Goal: Information Seeking & Learning: Learn about a topic

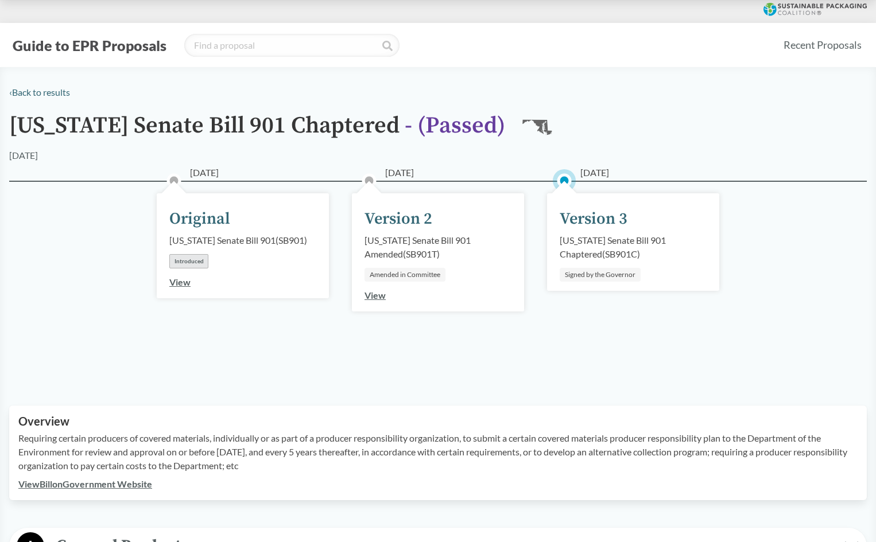
click at [264, 340] on div "[DATE] Original [US_STATE] Senate Bill 901 ( SB901 ) Introduced View" at bounding box center [242, 279] width 195 height 141
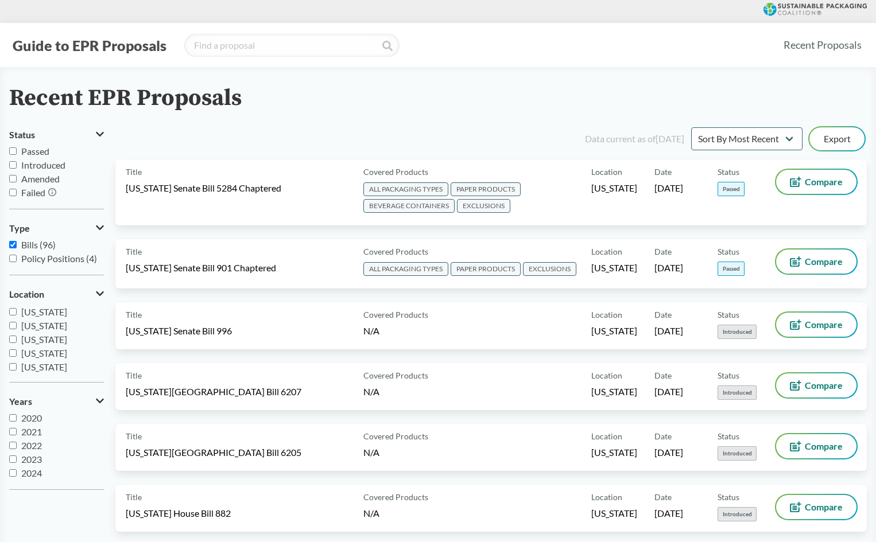
scroll to position [188, 0]
click at [13, 152] on input "Passed" at bounding box center [12, 150] width 7 height 7
checkbox input "true"
click at [14, 169] on label "Introduced" at bounding box center [56, 165] width 95 height 14
click at [14, 169] on input "Introduced" at bounding box center [12, 164] width 7 height 7
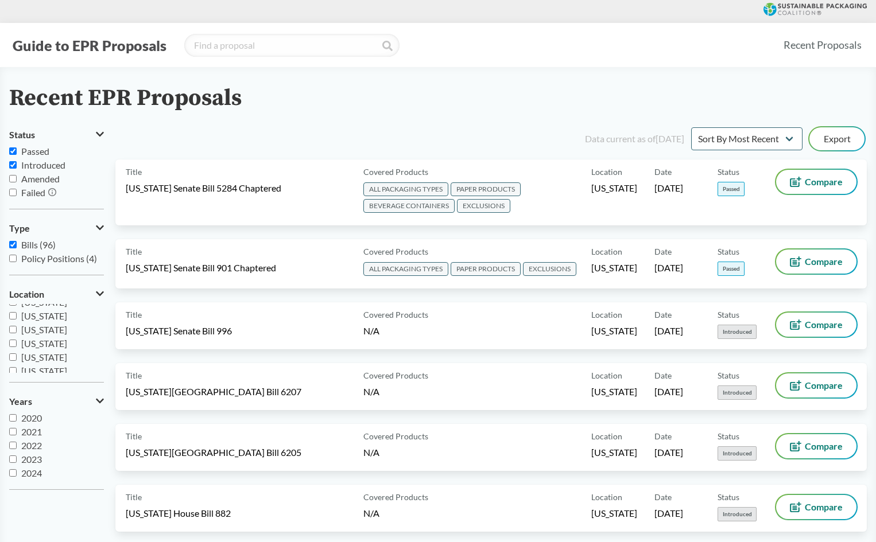
checkbox input "true"
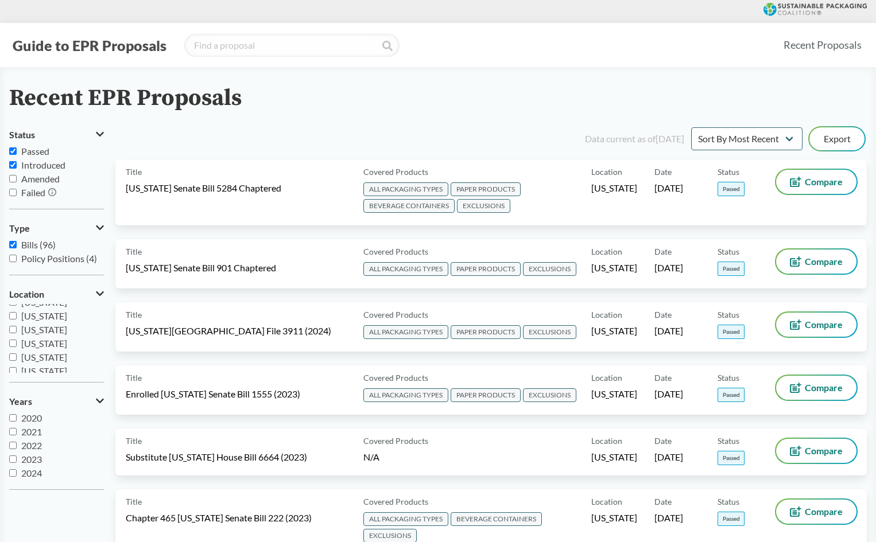
click at [15, 177] on input "Amended" at bounding box center [12, 178] width 7 height 7
checkbox input "true"
click at [13, 192] on input "Failed" at bounding box center [12, 192] width 7 height 7
checkbox input "true"
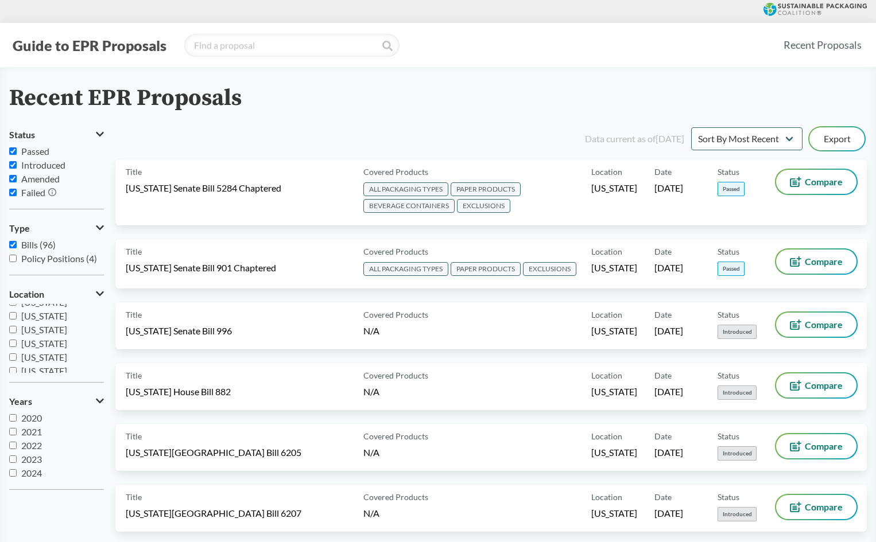
click at [11, 261] on input "Policy Positions (4)" at bounding box center [12, 258] width 7 height 7
checkbox input "true"
click at [45, 372] on label "[GEOGRAPHIC_DATA]" at bounding box center [56, 373] width 95 height 28
click at [17, 370] on input "[GEOGRAPHIC_DATA]" at bounding box center [12, 365] width 7 height 7
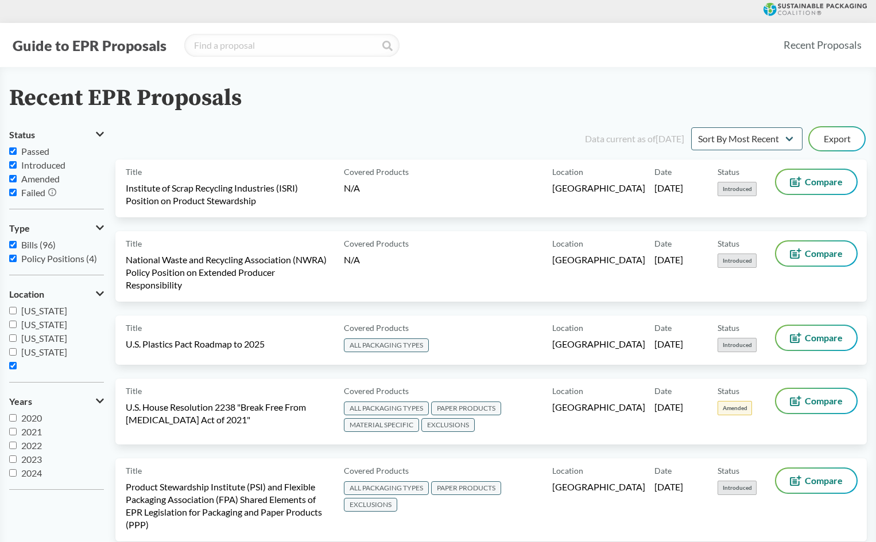
click at [46, 374] on span "[GEOGRAPHIC_DATA]" at bounding box center [60, 379] width 93 height 11
click at [17, 368] on input "[GEOGRAPHIC_DATA]" at bounding box center [12, 365] width 7 height 7
checkbox input "false"
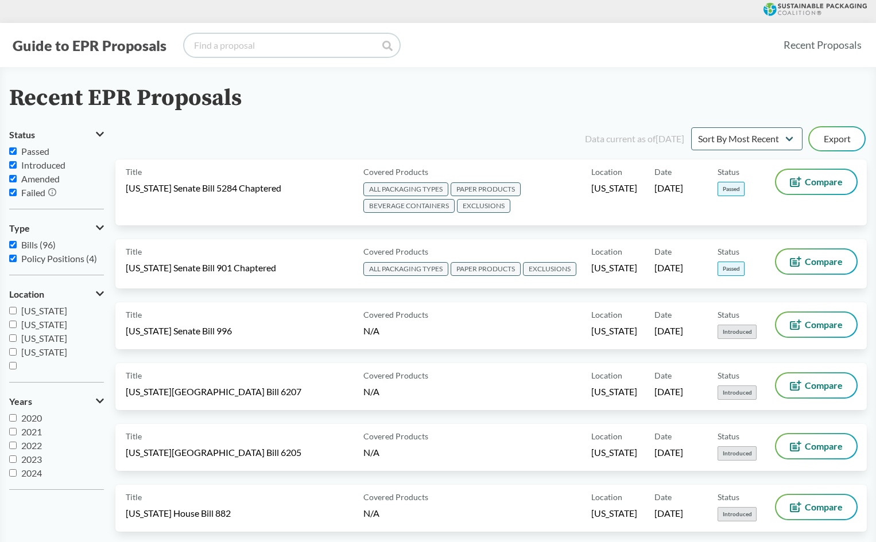
click at [277, 48] on input "search" at bounding box center [291, 45] width 215 height 23
type input "main"
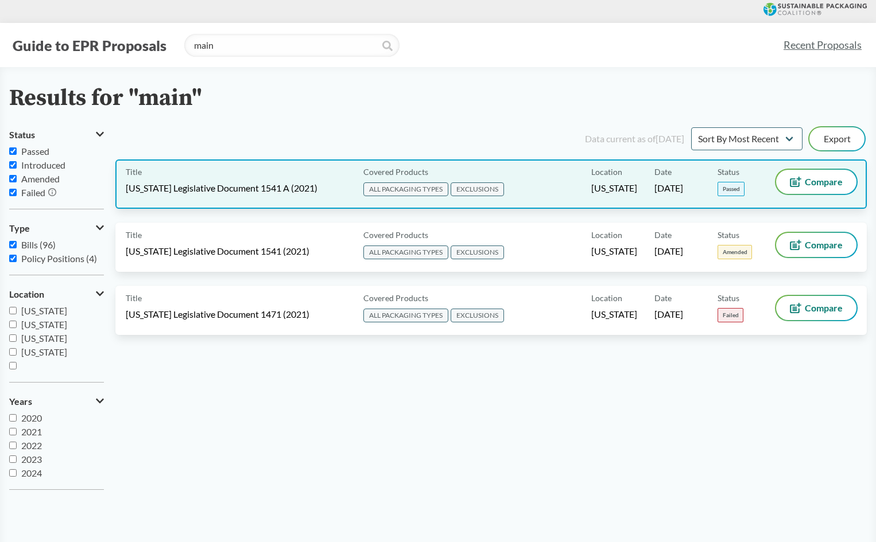
click at [267, 185] on span "[US_STATE] Legislative Document 1541 A (2021)" at bounding box center [222, 188] width 192 height 13
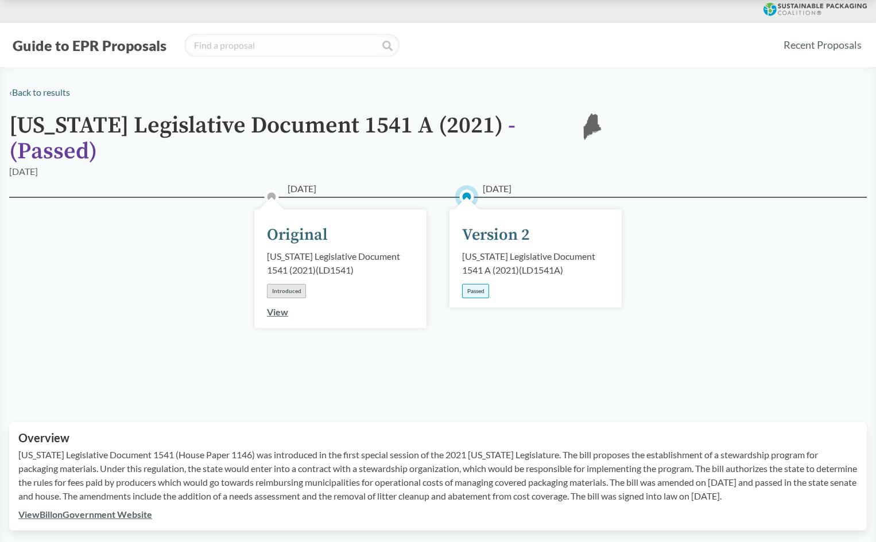
click at [360, 366] on div "[DATE] Original [US_STATE] Legislative Document 1541 (2021) ( LD1541 ) Introduc…" at bounding box center [437, 296] width 857 height 198
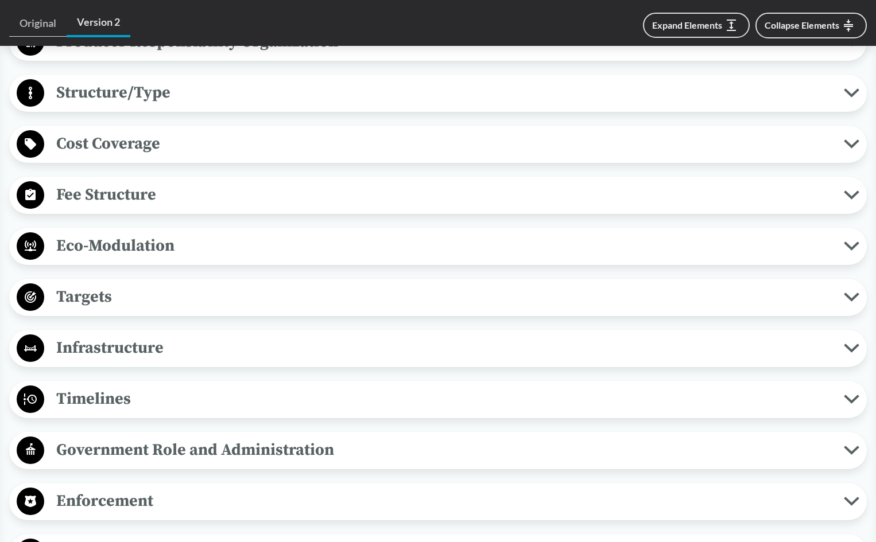
scroll to position [689, 0]
click at [88, 283] on span "Targets" at bounding box center [443, 296] width 799 height 26
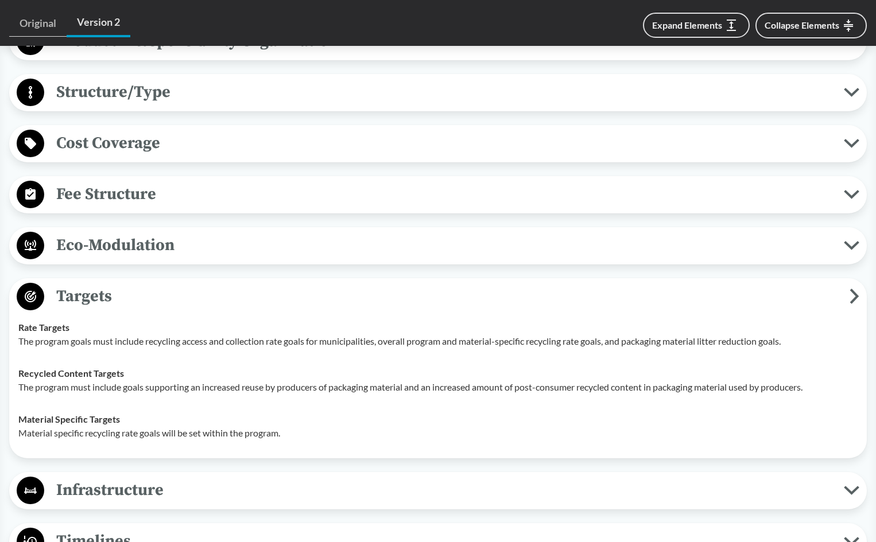
click at [302, 386] on td "Recycled Content Targets The program must include goals supporting an increased…" at bounding box center [437, 380] width 849 height 46
drag, startPoint x: 193, startPoint y: 328, endPoint x: 175, endPoint y: 330, distance: 18.5
click at [175, 335] on p "The program goals must include recycling access and collection rate goals for m…" at bounding box center [437, 342] width 839 height 14
click at [185, 357] on td "Recycled Content Targets The program must include goals supporting an increased…" at bounding box center [437, 380] width 849 height 46
click at [181, 339] on td "Rate Targets The program goals must include recycling access and collection rat…" at bounding box center [437, 335] width 849 height 46
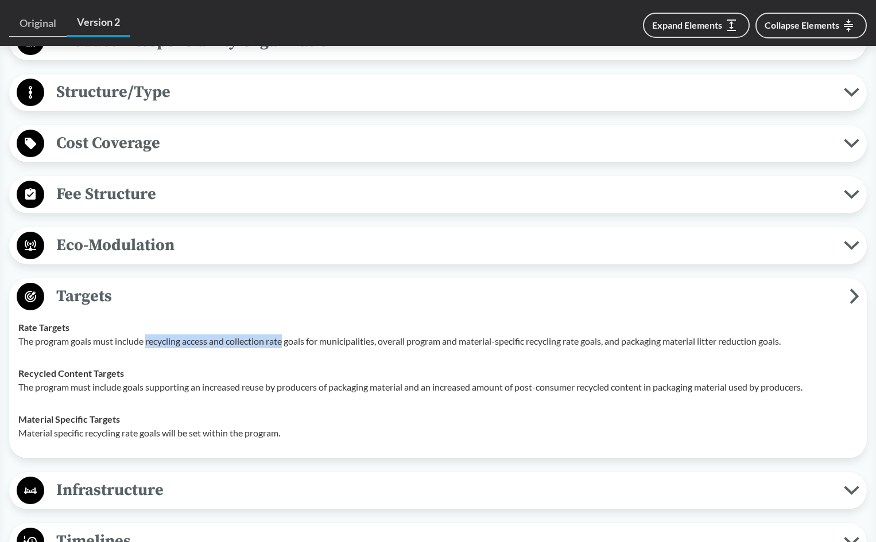
drag, startPoint x: 147, startPoint y: 329, endPoint x: 286, endPoint y: 333, distance: 138.4
click at [286, 333] on td "Rate Targets The program goals must include recycling access and collection rat…" at bounding box center [437, 335] width 849 height 46
click at [721, 357] on td "Recycled Content Targets The program must include goals supporting an increased…" at bounding box center [437, 380] width 849 height 46
drag, startPoint x: 38, startPoint y: 361, endPoint x: 140, endPoint y: 364, distance: 102.2
click at [140, 367] on div "Recycled Content Targets The program must include goals supporting an increased…" at bounding box center [437, 381] width 839 height 28
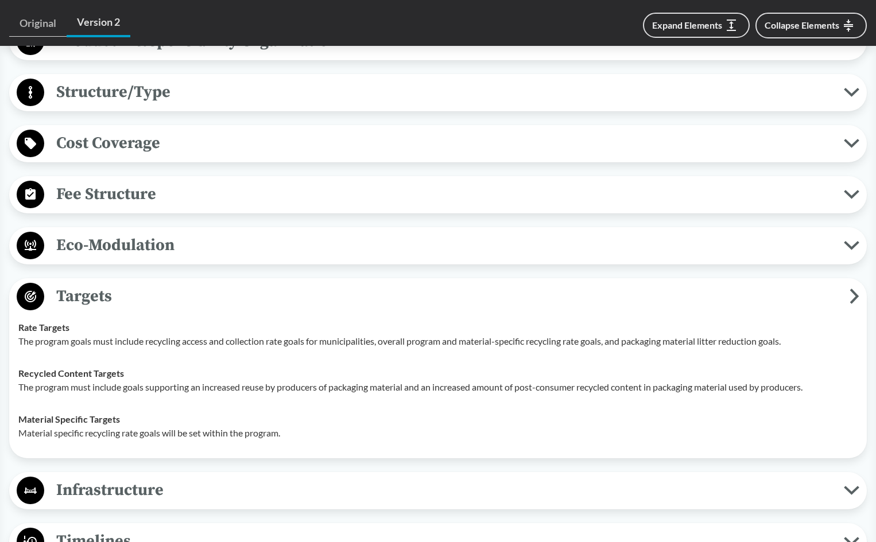
click at [285, 403] on td "Material Specific Targets Material specific recycling rate goals will be set wi…" at bounding box center [437, 426] width 849 height 46
click at [294, 380] on p "The program must include goals supporting an increased reuse by producers of pa…" at bounding box center [437, 387] width 839 height 14
drag, startPoint x: 279, startPoint y: 412, endPoint x: 60, endPoint y: 406, distance: 219.3
click at [60, 413] on div "Material Specific Targets Material specific recycling rate goals will be set wi…" at bounding box center [437, 427] width 839 height 28
click at [382, 426] on p "Material specific recycling rate goals will be set within the program." at bounding box center [437, 433] width 839 height 14
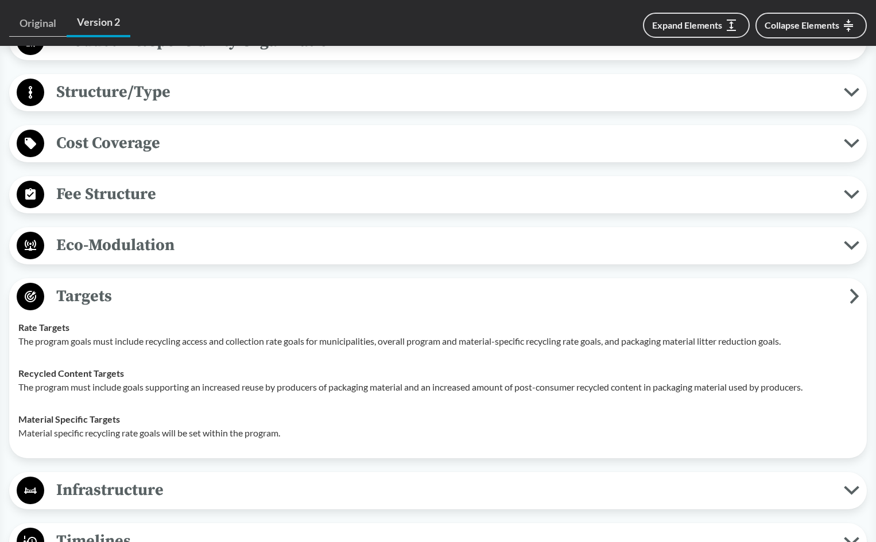
click at [364, 426] on p "Material specific recycling rate goals will be set within the program." at bounding box center [437, 433] width 839 height 14
click at [457, 335] on p "The program goals must include recycling access and collection rate goals for m…" at bounding box center [437, 342] width 839 height 14
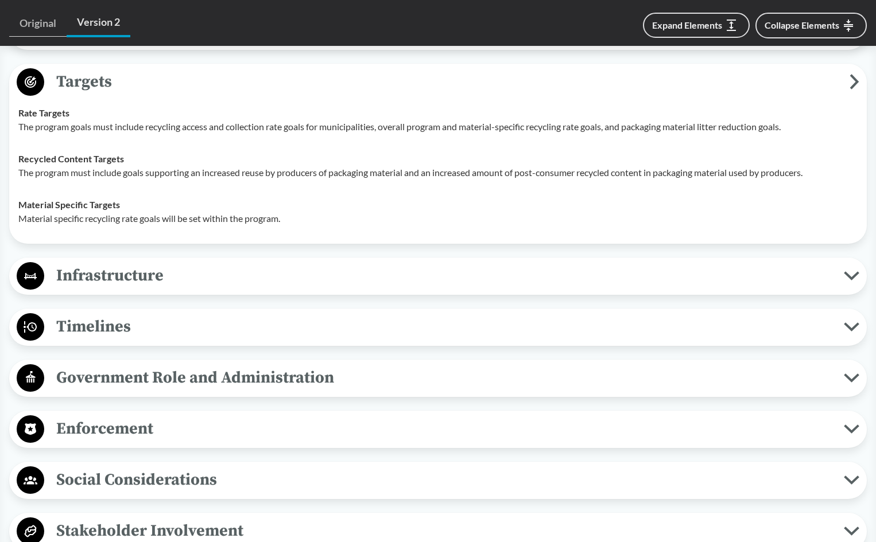
scroll to position [918, 0]
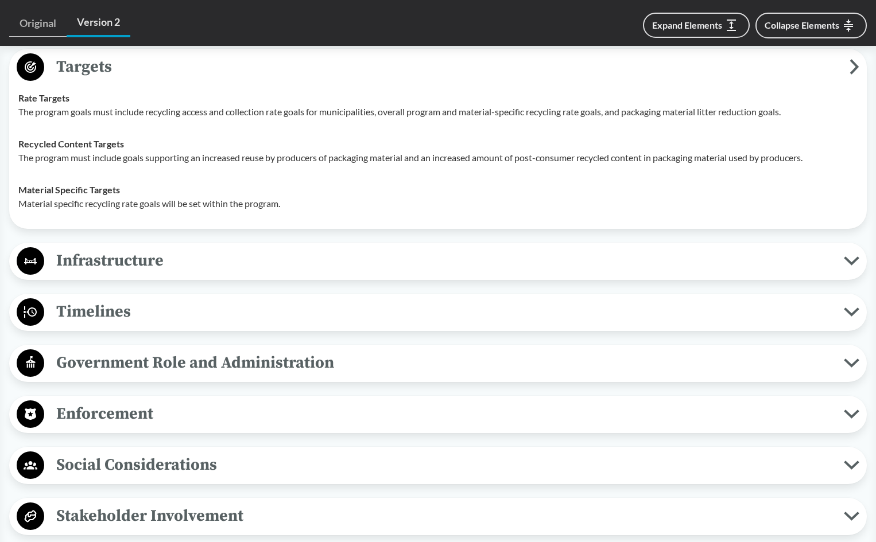
click at [98, 299] on span "Timelines" at bounding box center [443, 312] width 799 height 26
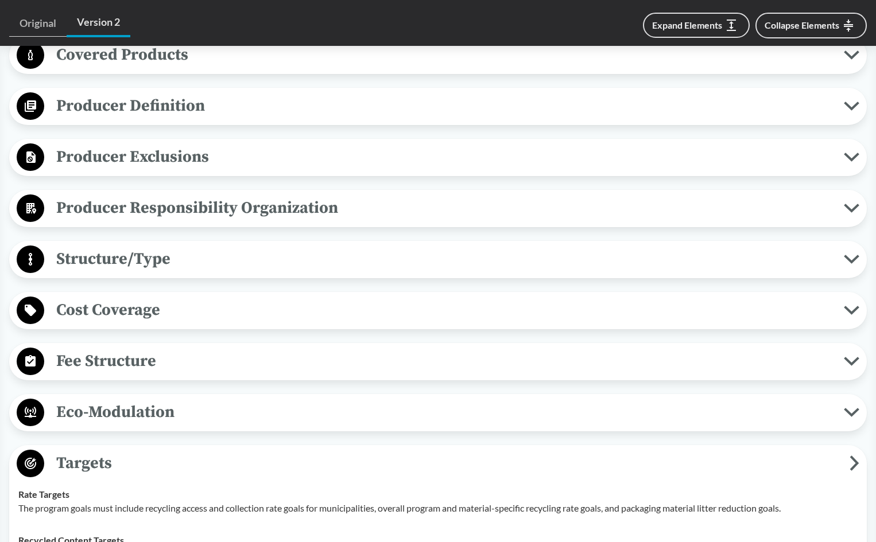
scroll to position [402, 0]
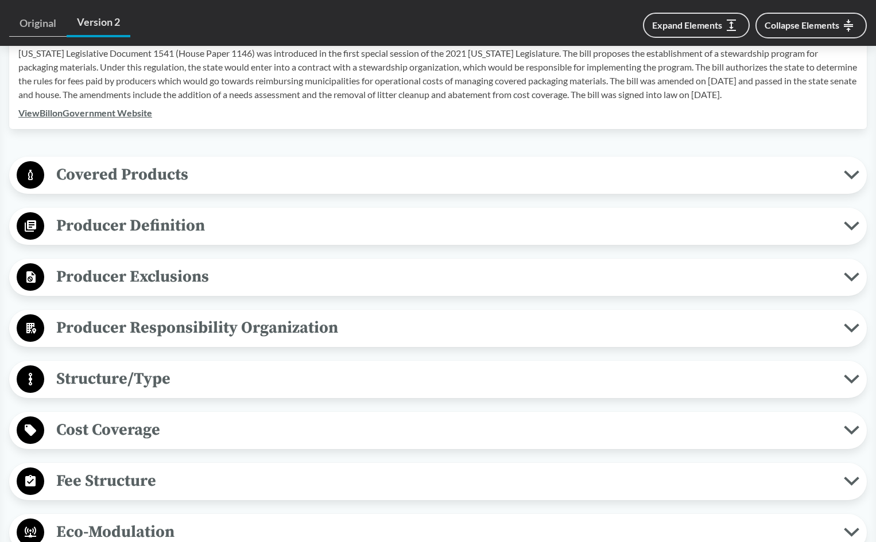
click at [125, 315] on span "Producer Responsibility Organization" at bounding box center [443, 328] width 799 height 26
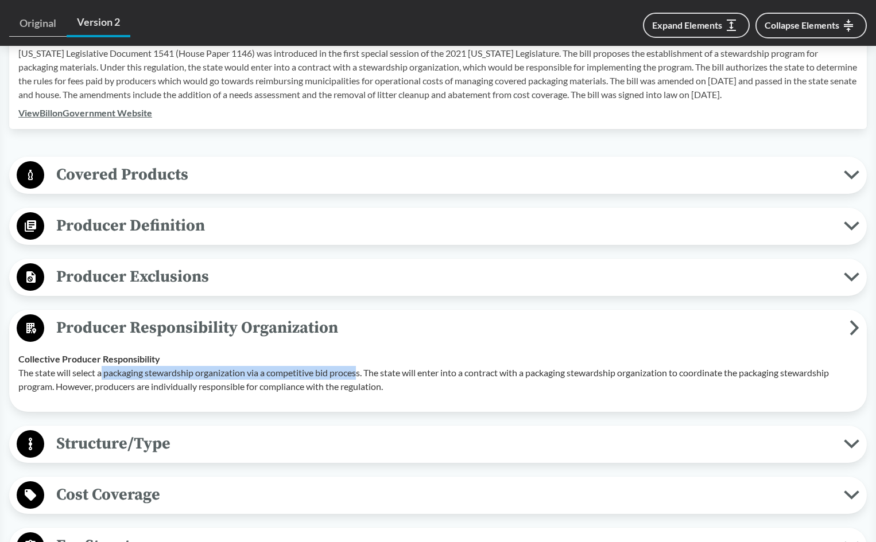
drag, startPoint x: 104, startPoint y: 356, endPoint x: 380, endPoint y: 362, distance: 276.1
click at [363, 366] on p "The state will select a packaging stewardship organization via a competitive bi…" at bounding box center [437, 380] width 839 height 28
click at [413, 368] on p "The state will select a packaging stewardship organization via a competitive bi…" at bounding box center [437, 380] width 839 height 28
click at [408, 370] on p "The state will select a packaging stewardship organization via a competitive bi…" at bounding box center [437, 380] width 839 height 28
click at [141, 264] on span "Producer Exclusions" at bounding box center [443, 277] width 799 height 26
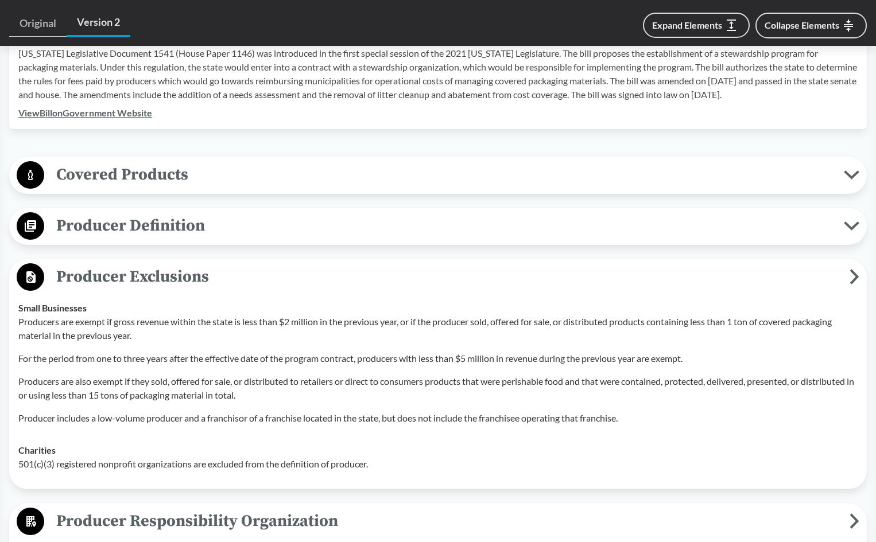
click at [342, 325] on p "Producers are exempt if gross revenue within the state is less than $2 million …" at bounding box center [437, 329] width 839 height 28
click at [366, 382] on p "Producers are also exempt if they sold, offered for sale, or distributed to ret…" at bounding box center [437, 389] width 839 height 28
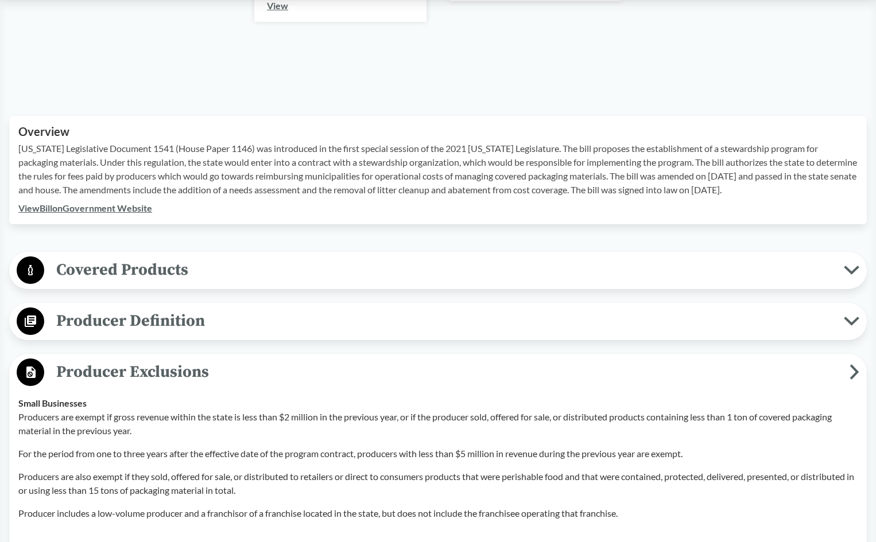
scroll to position [287, 0]
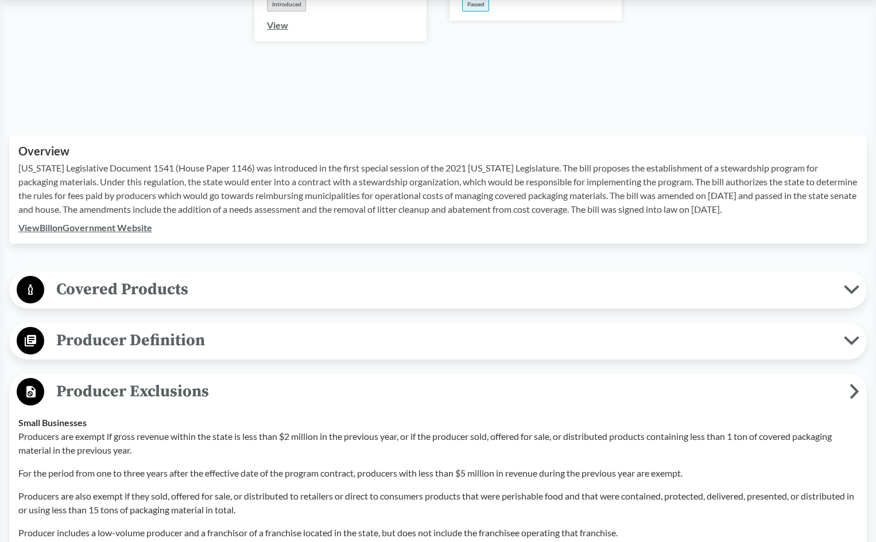
click at [48, 277] on span "Covered Products" at bounding box center [443, 290] width 799 height 26
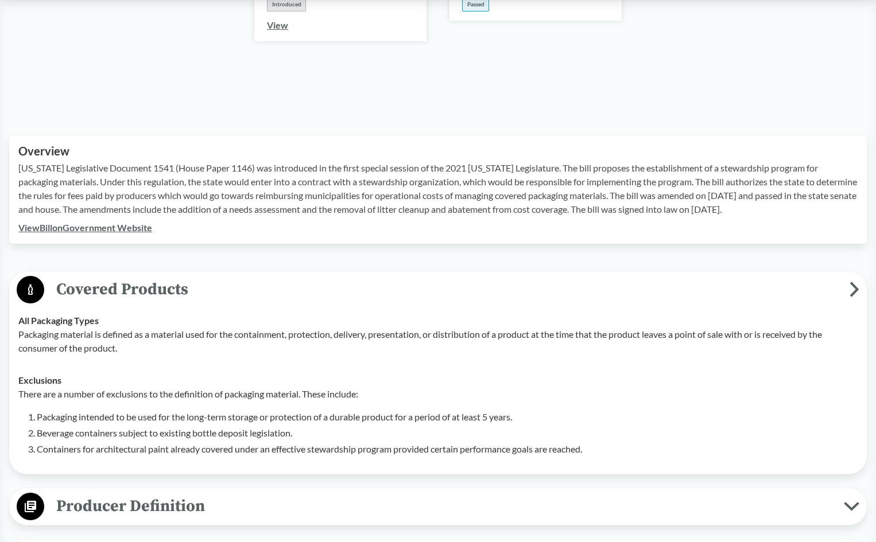
click at [151, 364] on td "Exclusions There are a number of exclusions to the definition of packaging mate…" at bounding box center [437, 414] width 849 height 101
click at [370, 426] on li "Beverage containers subject to existing bottle deposit legislation." at bounding box center [447, 433] width 821 height 14
click at [265, 442] on li "Containers for architectural paint already covered under an effective stewardsh…" at bounding box center [447, 449] width 821 height 14
drag, startPoint x: 270, startPoint y: 437, endPoint x: 191, endPoint y: 423, distance: 80.9
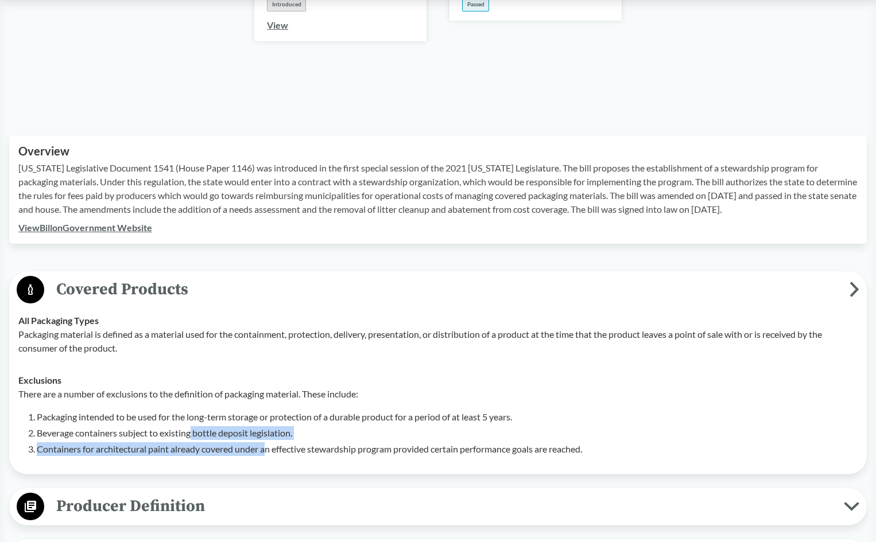
click at [191, 423] on ol "Packaging intended to be used for the long-term storage or protection of a dura…" at bounding box center [447, 433] width 821 height 46
click at [157, 442] on li "Containers for architectural paint already covered under an effective stewardsh…" at bounding box center [447, 449] width 821 height 14
drag, startPoint x: 283, startPoint y: 433, endPoint x: 238, endPoint y: 433, distance: 45.9
click at [238, 442] on li "Containers for architectural paint already covered under an effective stewardsh…" at bounding box center [447, 449] width 821 height 14
click at [187, 410] on li "Packaging intended to be used for the long-term storage or protection of a dura…" at bounding box center [447, 417] width 821 height 14
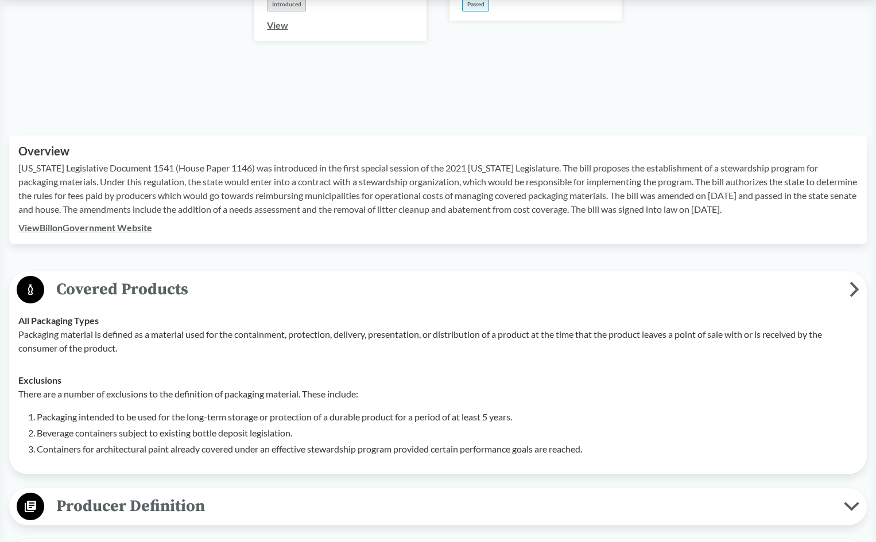
click at [170, 442] on li "Containers for architectural paint already covered under an effective stewardsh…" at bounding box center [447, 449] width 821 height 14
click at [142, 222] on link "View Bill on Government Website" at bounding box center [85, 227] width 134 height 11
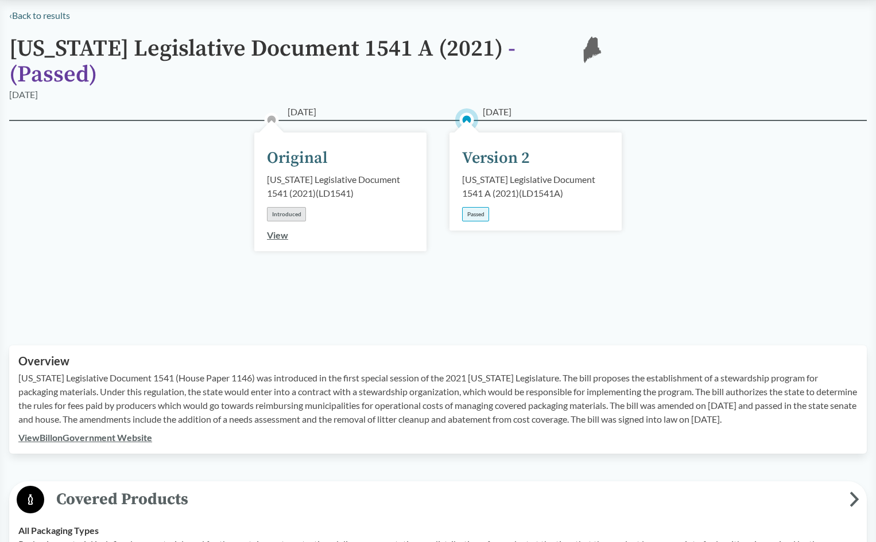
scroll to position [0, 0]
